Goal: Task Accomplishment & Management: Use online tool/utility

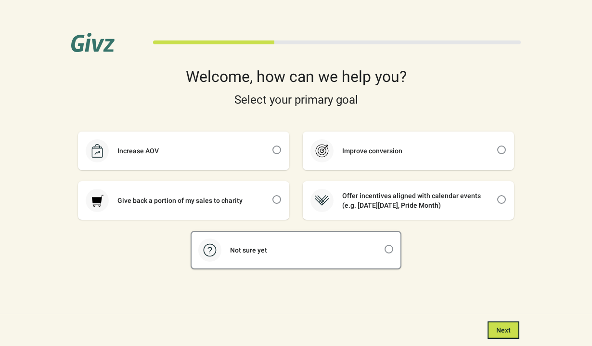
click at [296, 254] on div "Not sure yet" at bounding box center [296, 249] width 209 height 37
checkbox input "true"
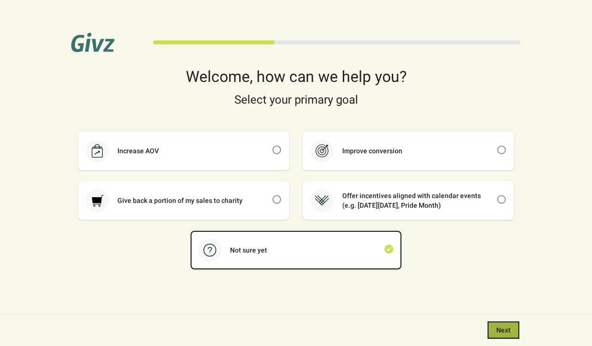
click at [499, 329] on span "Next" at bounding box center [503, 330] width 14 height 8
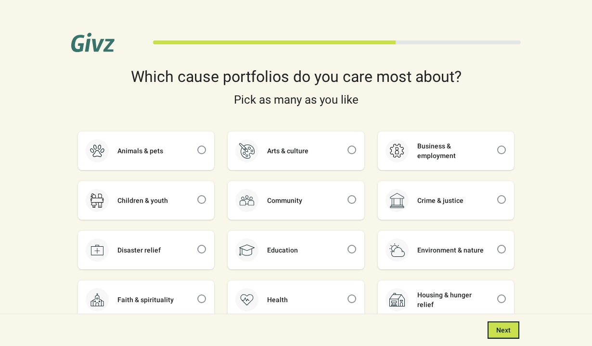
click at [499, 329] on span "Next" at bounding box center [503, 330] width 14 height 8
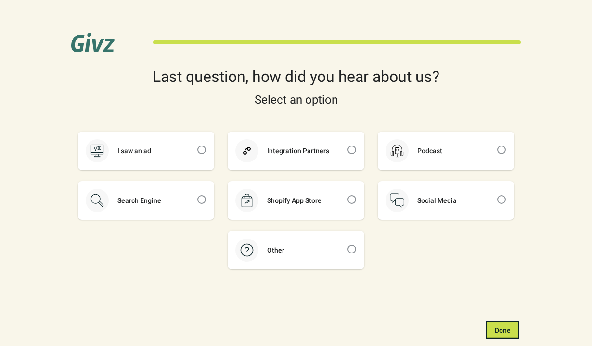
click at [499, 329] on span "Done" at bounding box center [503, 330] width 16 height 8
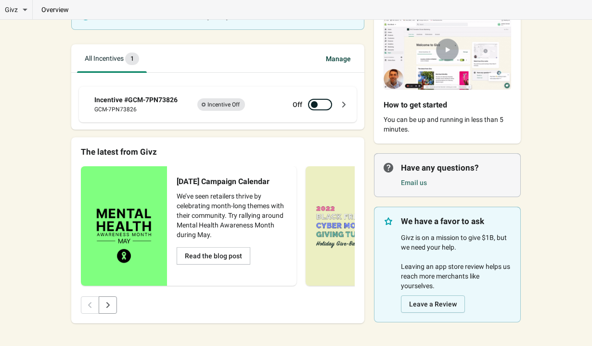
scroll to position [81, 0]
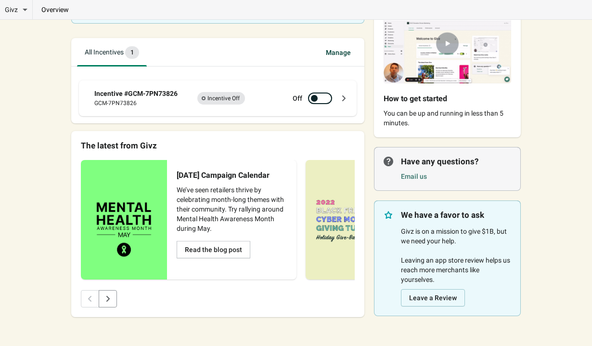
click at [347, 99] on icon at bounding box center [344, 98] width 10 height 10
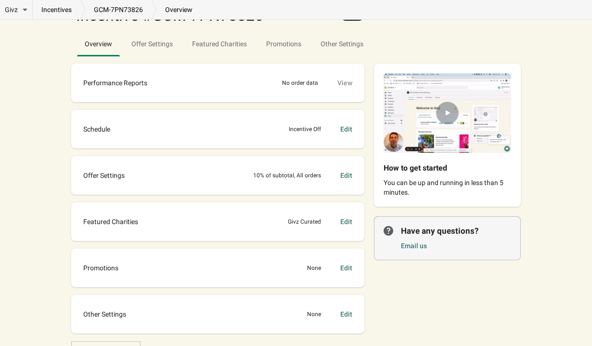
scroll to position [44, 0]
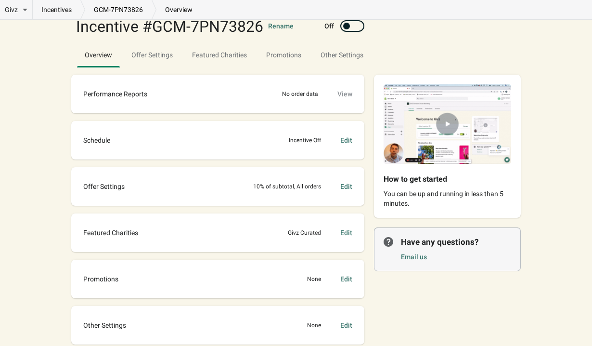
click at [345, 25] on div at bounding box center [346, 26] width 7 height 7
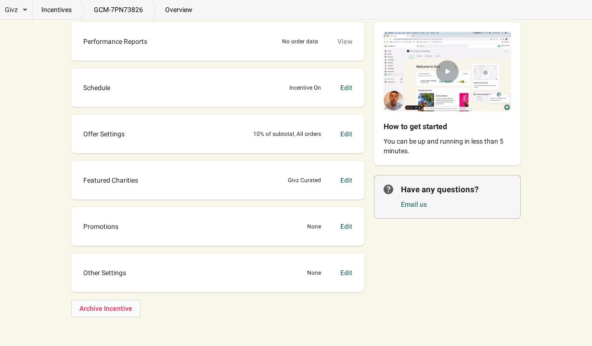
scroll to position [0, 0]
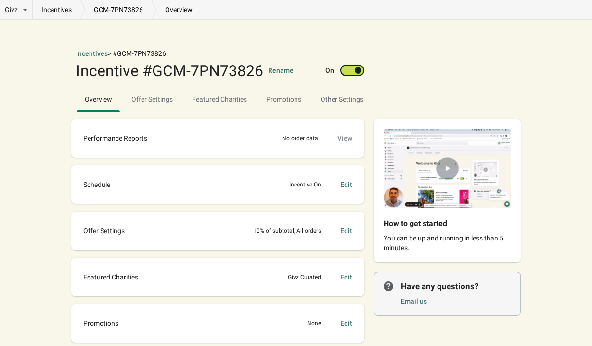
click at [356, 70] on div at bounding box center [358, 70] width 7 height 7
checkbox input "false"
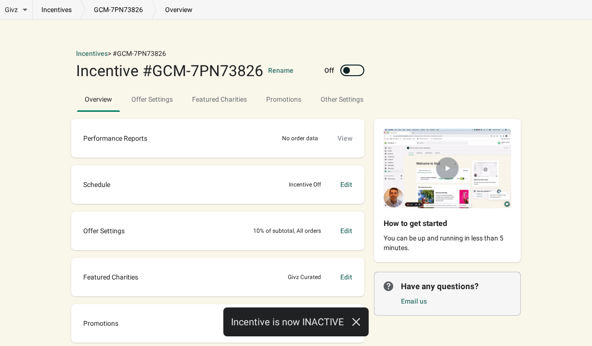
click at [444, 167] on img at bounding box center [447, 168] width 147 height 99
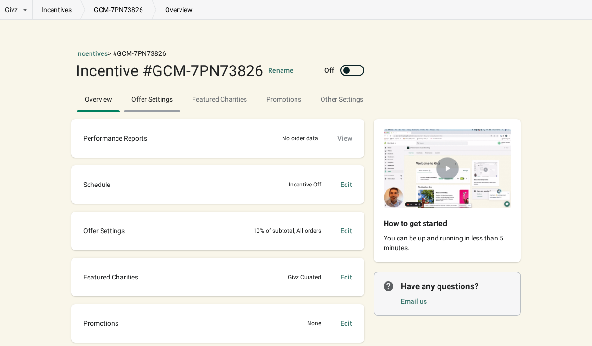
click at [164, 99] on span "Offer Settings" at bounding box center [152, 98] width 57 height 17
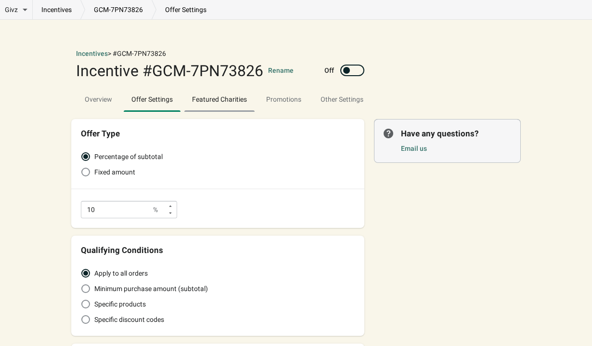
click at [212, 99] on span "Featured Charities" at bounding box center [219, 98] width 70 height 17
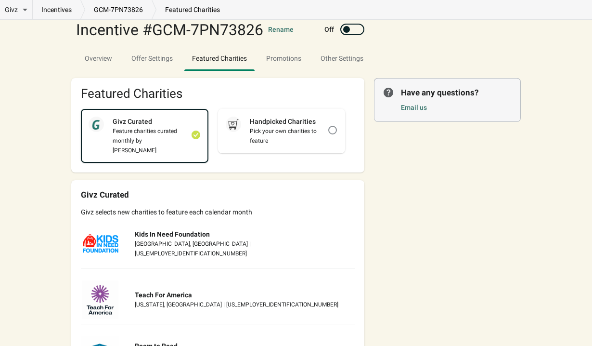
scroll to position [59, 0]
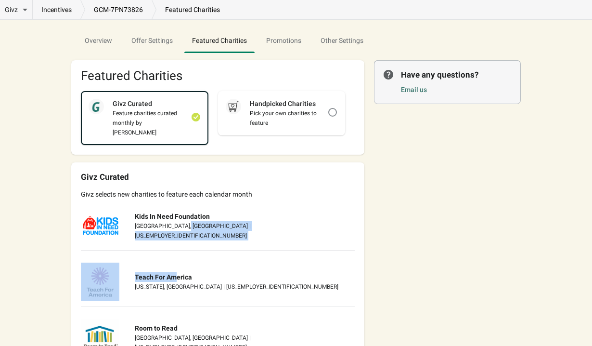
drag, startPoint x: 176, startPoint y: 267, endPoint x: 181, endPoint y: 221, distance: 46.0
click at [181, 220] on div "Givz Curated Givz selects new charities to feature each calendar month Kids In …" at bounding box center [217, 348] width 293 height 372
click at [305, 219] on div "Kids In Need Foundation [GEOGRAPHIC_DATA], [GEOGRAPHIC_DATA] | [US_EMPLOYER_IDE…" at bounding box center [218, 228] width 274 height 44
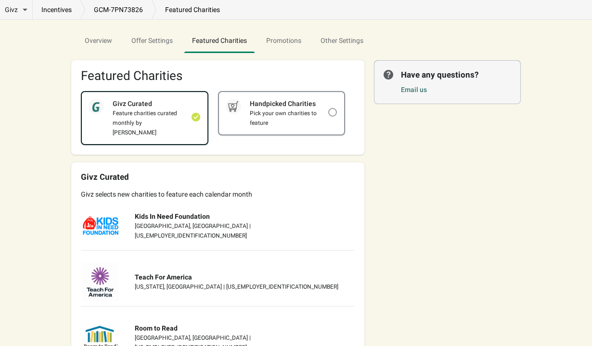
click at [331, 110] on span at bounding box center [332, 112] width 9 height 9
click at [329, 108] on input "checkbox" at bounding box center [328, 108] width 0 height 0
checkbox input "true"
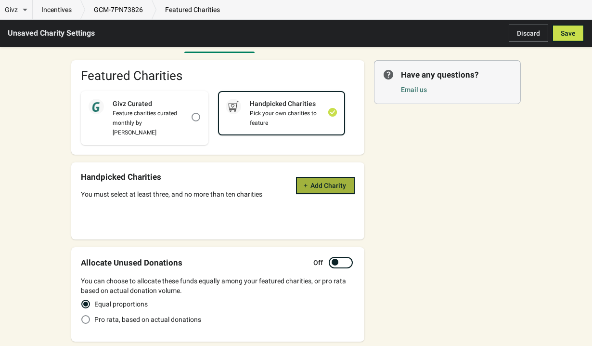
click at [305, 182] on icon "button" at bounding box center [306, 185] width 6 height 6
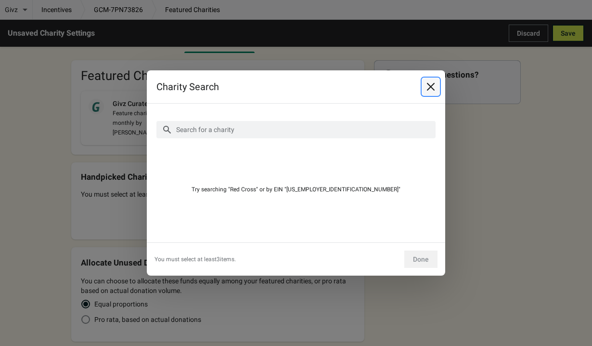
click at [433, 88] on icon "Close" at bounding box center [431, 87] width 10 height 10
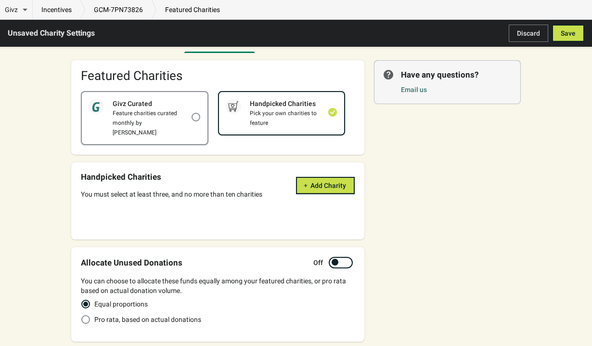
click at [152, 117] on div "Feature charities curated monthly by [PERSON_NAME]" at bounding box center [147, 122] width 87 height 29
checkbox input "true"
checkbox input "false"
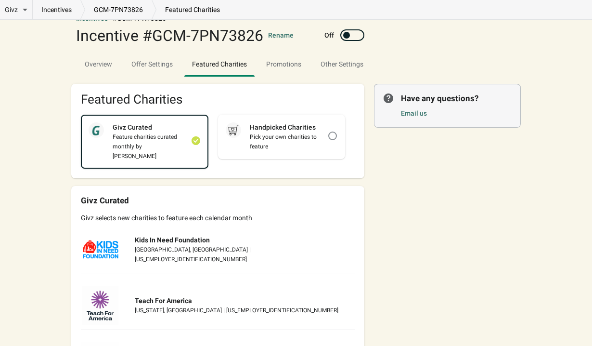
scroll to position [0, 0]
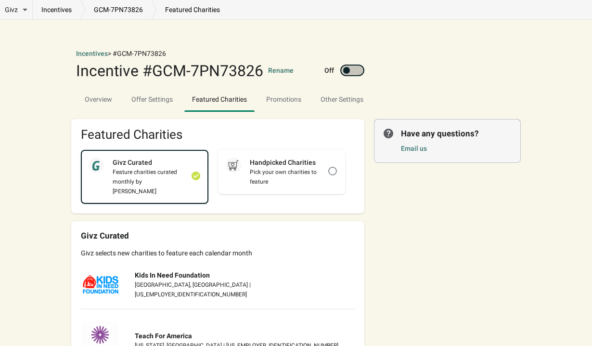
click at [349, 76] on div at bounding box center [352, 70] width 24 height 12
checkbox input "true"
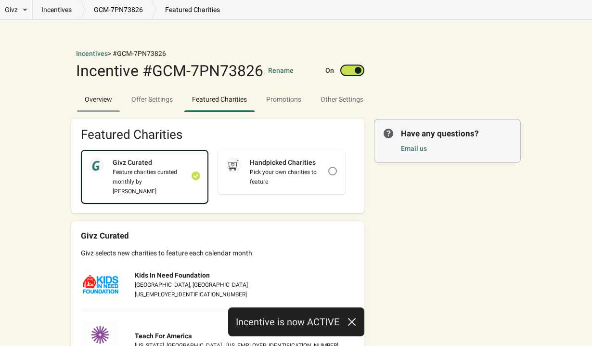
click at [100, 104] on span "Overview" at bounding box center [98, 98] width 43 height 17
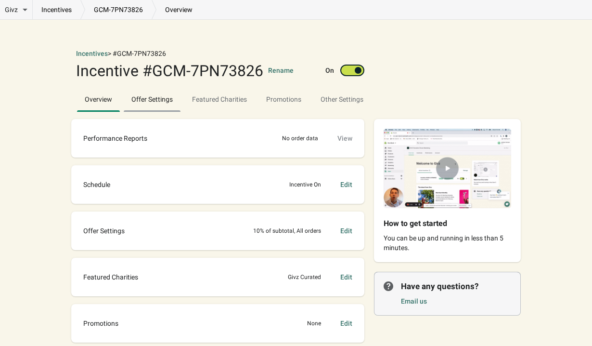
click at [155, 97] on span "Offer Settings" at bounding box center [152, 98] width 57 height 17
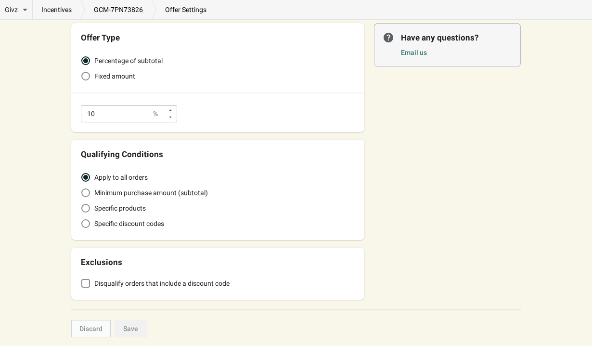
scroll to position [127, 0]
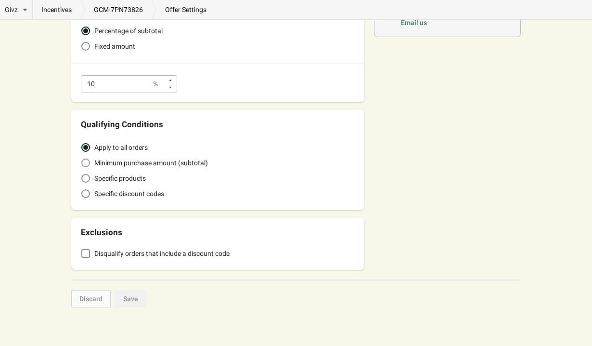
click at [144, 166] on span "Minimum purchase amount (subtotal)" at bounding box center [151, 163] width 114 height 10
click at [82, 159] on input "Minimum purchase amount (subtotal)" at bounding box center [81, 158] width 0 height 0
radio input "true"
radio input "false"
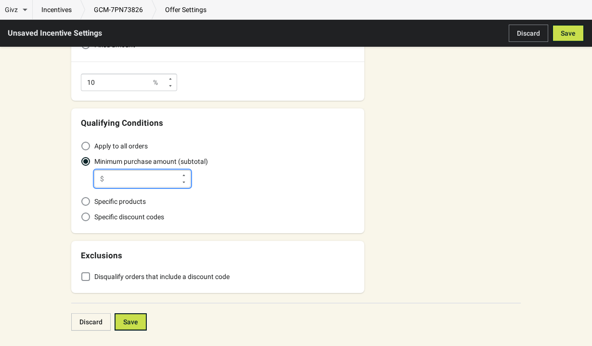
click at [141, 181] on input "Minimum purchase amount (subtotal)" at bounding box center [142, 178] width 69 height 17
click at [131, 328] on button "Save" at bounding box center [131, 321] width 32 height 17
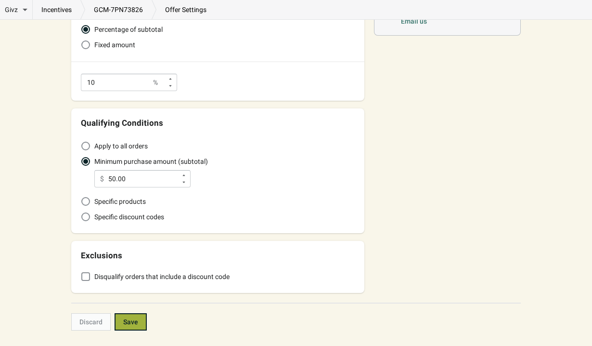
type input "50"
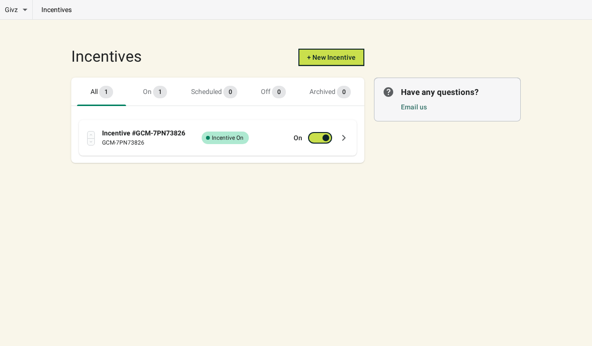
click at [294, 122] on div "Incentive #GCM-7PN73826 GCM-7PN73826 Success Complete Incentive On On" at bounding box center [218, 138] width 278 height 36
click at [347, 139] on icon at bounding box center [344, 138] width 10 height 10
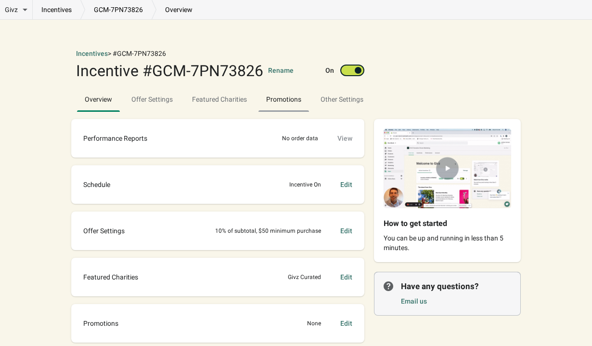
click at [299, 103] on span "Promotions" at bounding box center [283, 98] width 51 height 17
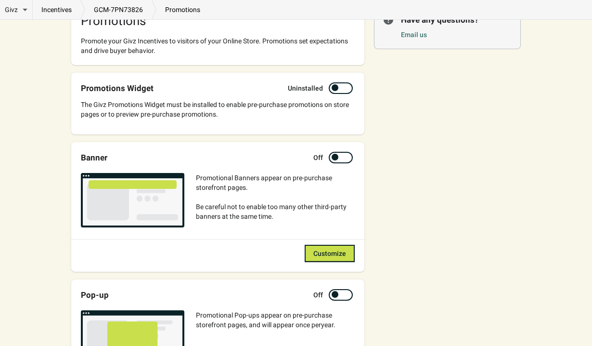
scroll to position [112, 0]
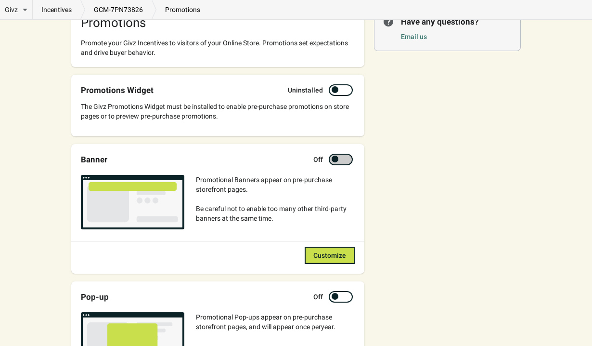
click at [338, 163] on div at bounding box center [341, 160] width 24 height 12
checkbox input "true"
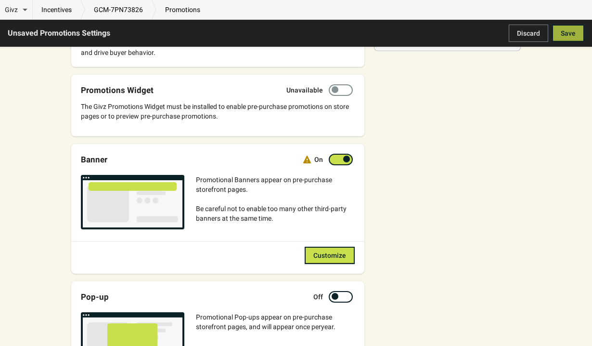
click at [568, 33] on span "Save" at bounding box center [568, 33] width 15 height 8
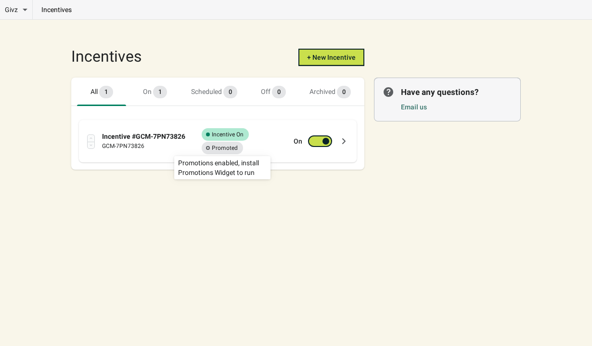
click at [218, 152] on span "Incomplete Promoted" at bounding box center [222, 147] width 41 height 13
click at [345, 145] on icon at bounding box center [344, 141] width 10 height 10
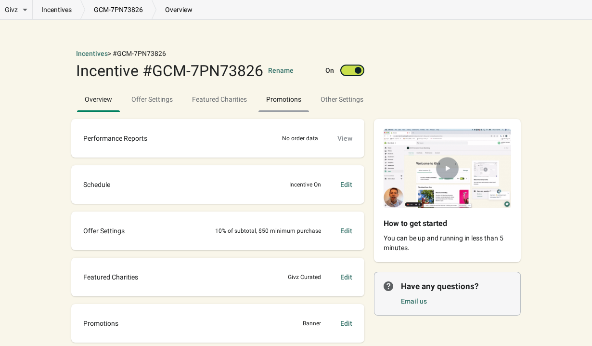
click at [294, 98] on span "Promotions" at bounding box center [283, 99] width 35 height 8
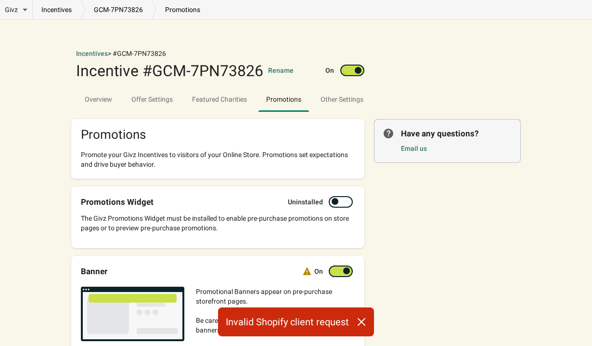
click at [360, 321] on icon "button" at bounding box center [362, 322] width 8 height 8
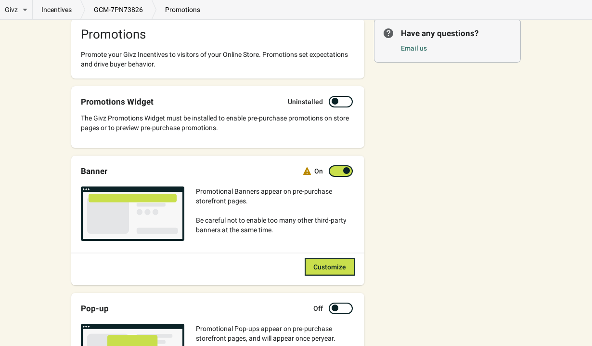
scroll to position [107, 0]
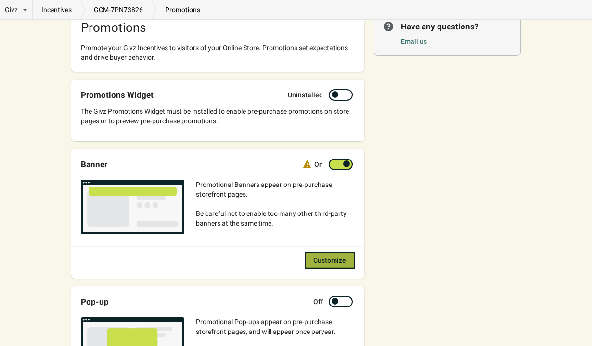
click at [311, 254] on button "Customize" at bounding box center [330, 259] width 50 height 17
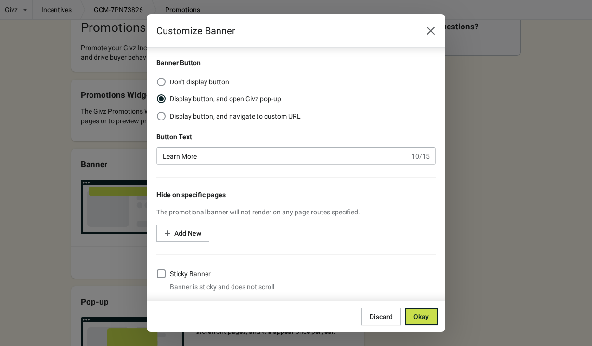
scroll to position [238, 0]
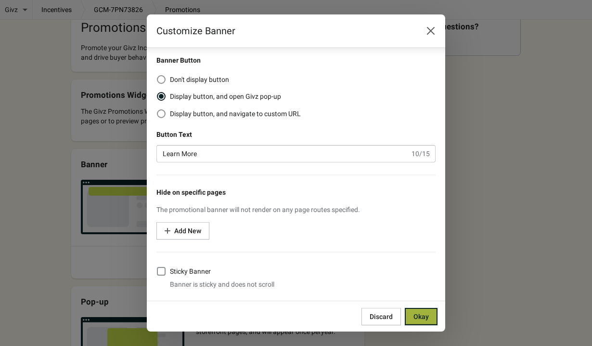
click at [422, 314] on span "Okay" at bounding box center [420, 316] width 15 height 8
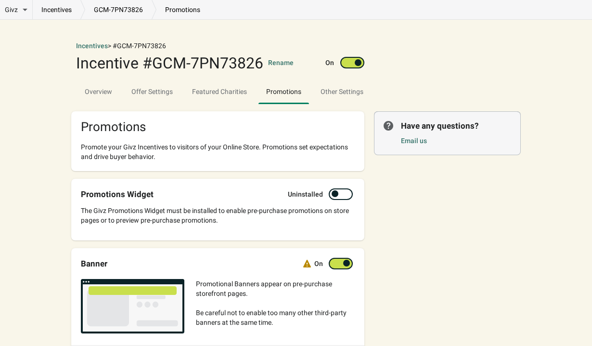
scroll to position [0, 0]
